Goal: Task Accomplishment & Management: Manage account settings

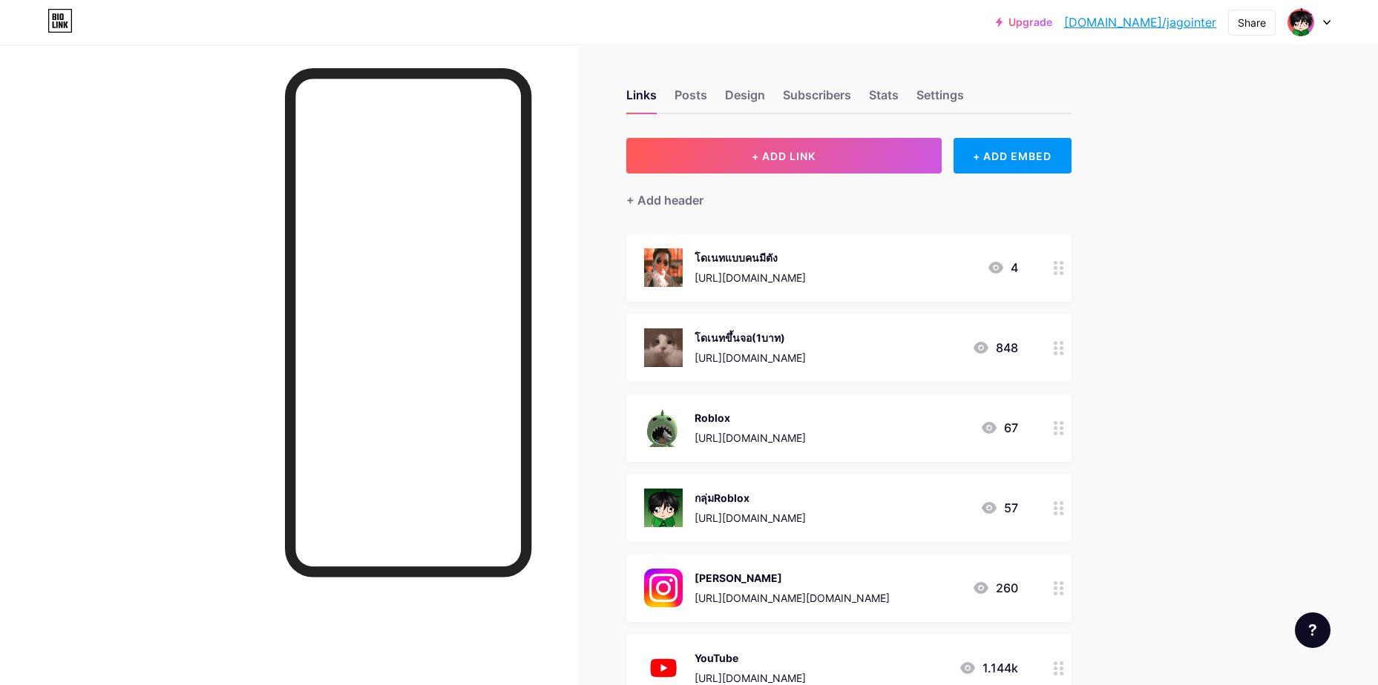
click at [1057, 268] on circle at bounding box center [1055, 268] width 4 height 4
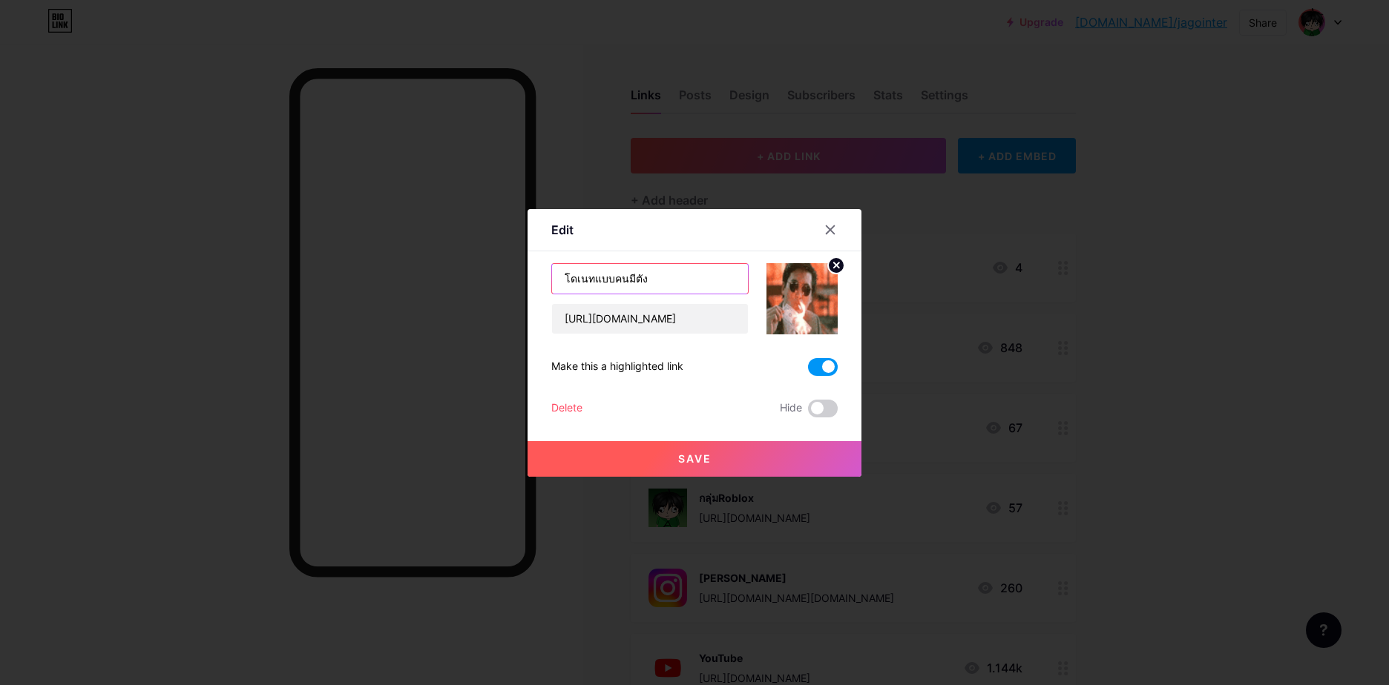
drag, startPoint x: 634, startPoint y: 274, endPoint x: 612, endPoint y: 274, distance: 22.3
click at [612, 274] on input "โดเนทแบบคนมีตัง" at bounding box center [650, 279] width 196 height 30
type input "โดเนทง่ายเงินเข้าตรง"
click at [729, 449] on button "Save" at bounding box center [694, 459] width 334 height 36
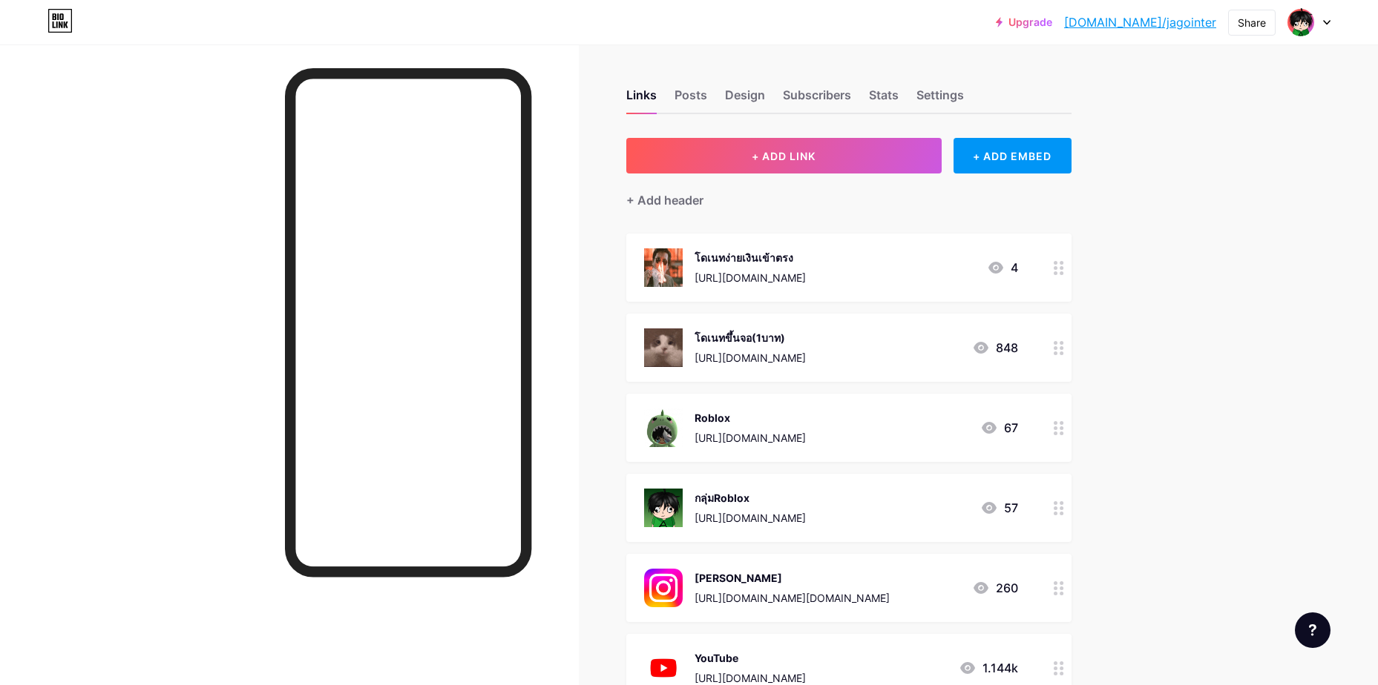
click at [1063, 273] on circle at bounding box center [1061, 274] width 4 height 4
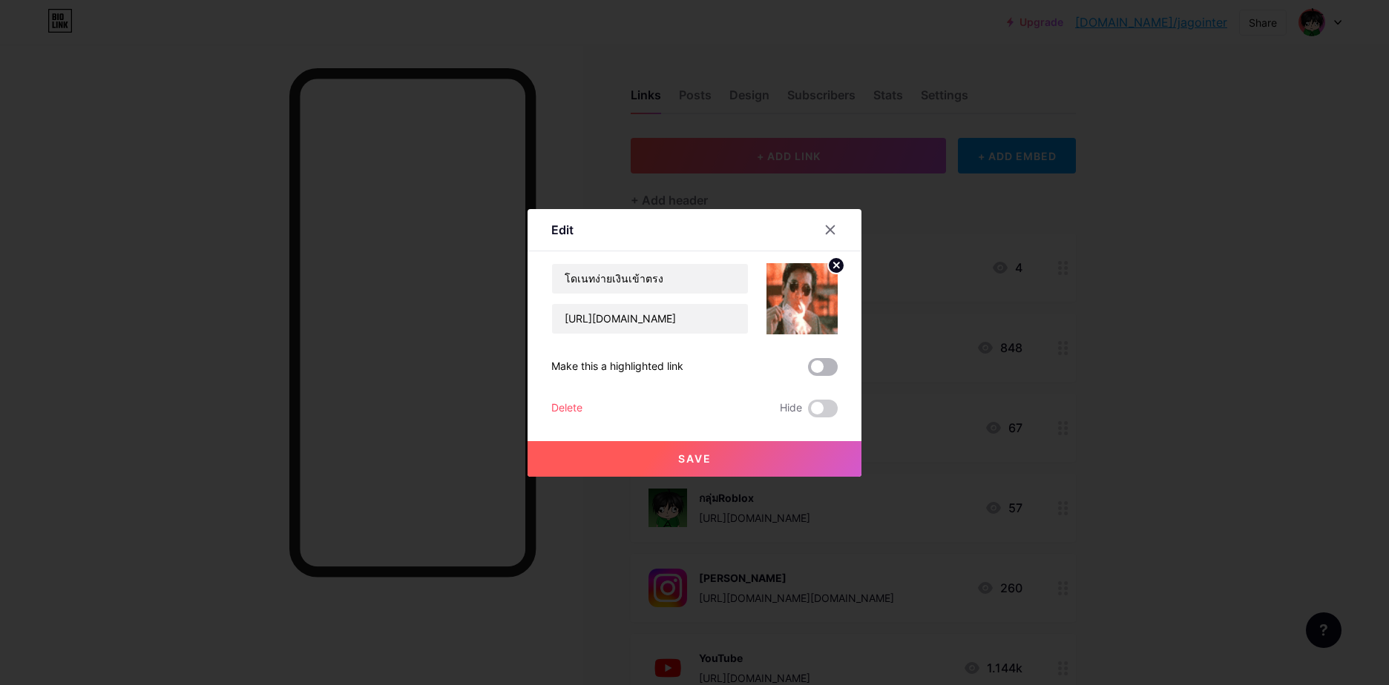
click at [827, 364] on span at bounding box center [823, 367] width 30 height 18
click at [808, 371] on input "checkbox" at bounding box center [808, 371] width 0 height 0
click at [784, 455] on button "Save" at bounding box center [694, 459] width 334 height 36
